Goal: Transaction & Acquisition: Purchase product/service

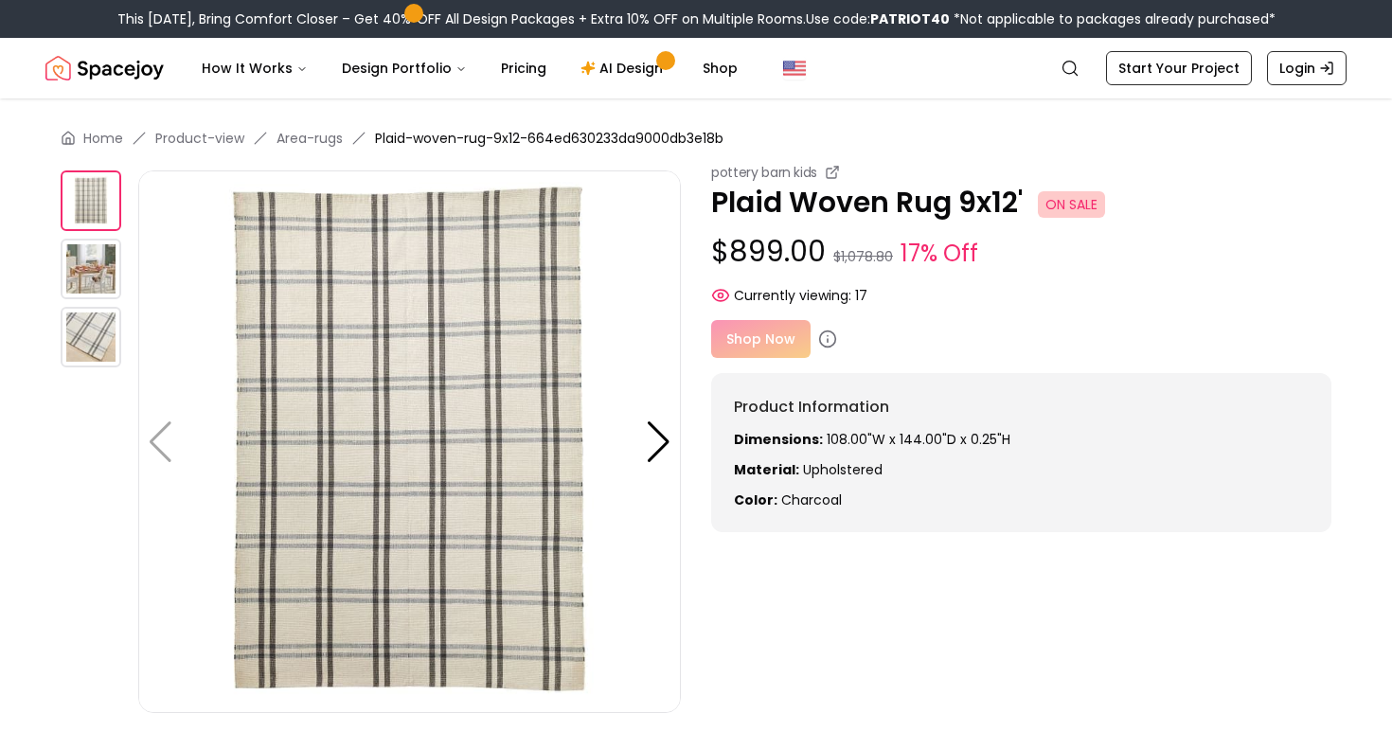
click at [755, 343] on div "Shop Now" at bounding box center [1021, 339] width 620 height 38
click at [731, 347] on div "Shop Now" at bounding box center [1021, 339] width 620 height 38
click at [733, 347] on div "Shop Now" at bounding box center [1021, 339] width 620 height 38
click at [797, 329] on div "Shop Now" at bounding box center [1021, 339] width 620 height 38
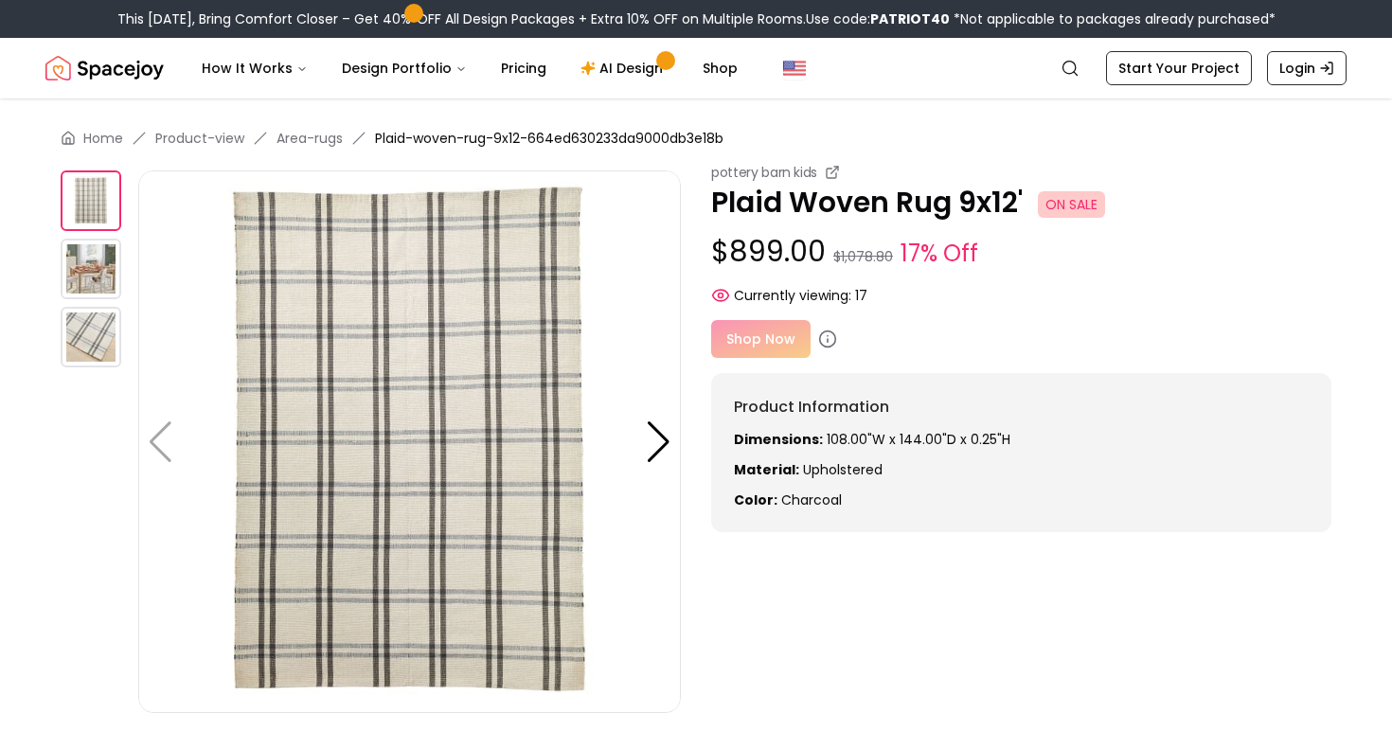
click at [765, 333] on div "Shop Now" at bounding box center [1021, 339] width 620 height 38
click at [788, 251] on p "$899.00 $1,078.80 17% Off" at bounding box center [1021, 253] width 620 height 36
click at [781, 298] on span "Currently viewing:" at bounding box center [792, 295] width 117 height 19
click at [830, 186] on p "Plaid Woven Rug 9x12' ON SALE" at bounding box center [1021, 203] width 620 height 34
click at [832, 174] on icon at bounding box center [832, 172] width 15 height 15
